Goal: Task Accomplishment & Management: Use online tool/utility

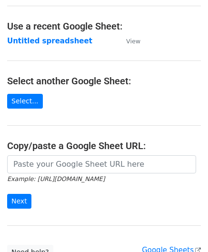
scroll to position [95, 0]
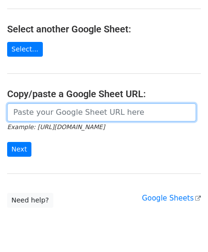
click at [40, 105] on input "url" at bounding box center [101, 112] width 189 height 18
paste input "[URL][DOMAIN_NAME]"
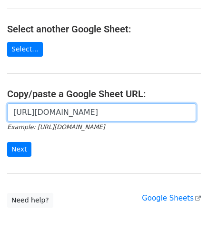
scroll to position [0, 204]
type input "[URL][DOMAIN_NAME]"
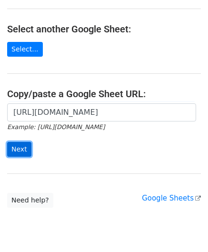
click at [22, 142] on input "Next" at bounding box center [19, 149] width 24 height 15
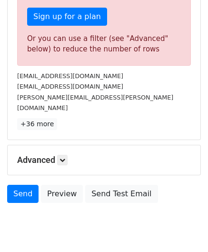
scroll to position [321, 0]
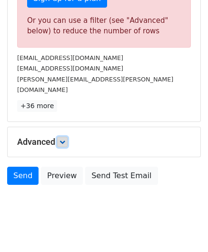
click at [64, 139] on icon at bounding box center [62, 142] width 6 height 6
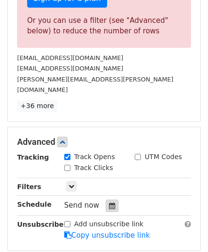
click at [109, 199] on div at bounding box center [112, 205] width 13 height 12
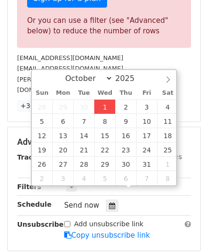
type input "[DATE] 12:00"
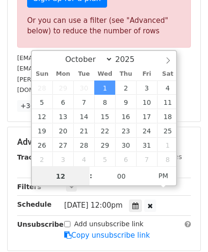
paste input "6"
type input "6"
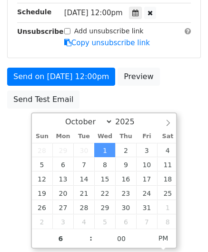
type input "[DATE] 18:00"
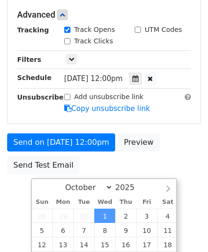
click at [198, 179] on html "New Campaign Daily emails left: 0 Google Sheet: Untitled spreadsheet Variables …" at bounding box center [104, 31] width 208 height 448
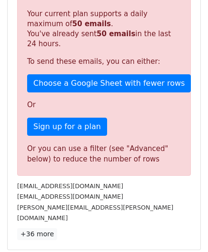
scroll to position [436, 0]
